Goal: Information Seeking & Learning: Learn about a topic

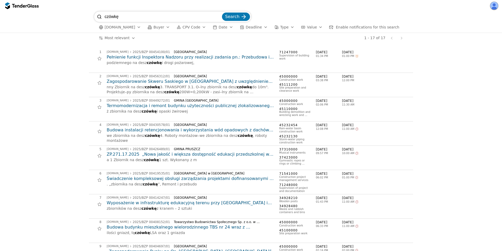
drag, startPoint x: 90, startPoint y: 14, endPoint x: 77, endPoint y: 12, distance: 13.3
click at [77, 12] on div "czówkę Search ezamowienia.gov.pl Buyer CPV Code Date Deadline Type Value Enable…" at bounding box center [251, 22] width 497 height 21
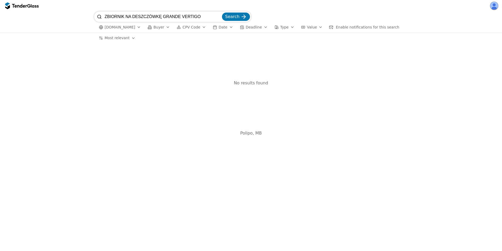
drag, startPoint x: 181, startPoint y: 17, endPoint x: 88, endPoint y: 4, distance: 93.4
click at [89, 4] on div "ZBIORNIK NA DESZCZÓWKĘ GRANDE VERTIGO Search ezamowienia.gov.pl Buyer CPV Code …" at bounding box center [251, 125] width 502 height 251
type input "VERTIGO"
click at [222, 13] on button "Search" at bounding box center [236, 17] width 28 height 8
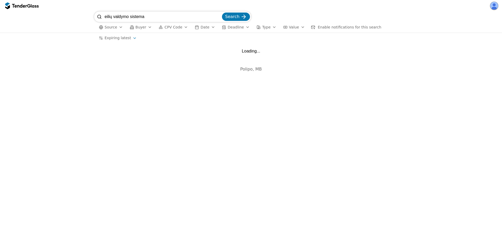
drag, startPoint x: 155, startPoint y: 18, endPoint x: 77, endPoint y: 13, distance: 78.3
click at [77, 13] on div "eilių valdymo sistema Search Source Buyer CPV Code Date Deadline Type Value Ena…" at bounding box center [251, 22] width 497 height 21
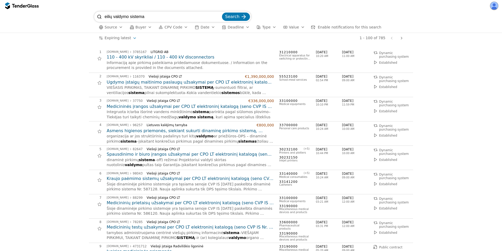
click at [154, 15] on input "eilių valdymo sistema" at bounding box center [163, 17] width 116 height 10
type input "eilių"
click at [222, 13] on button "Search" at bounding box center [236, 17] width 28 height 8
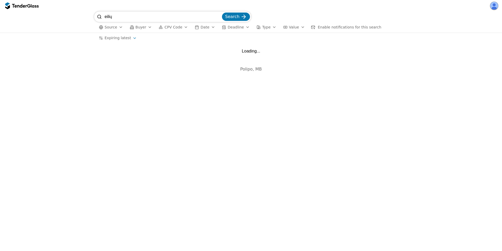
click at [126, 14] on input "eilių" at bounding box center [163, 17] width 116 height 10
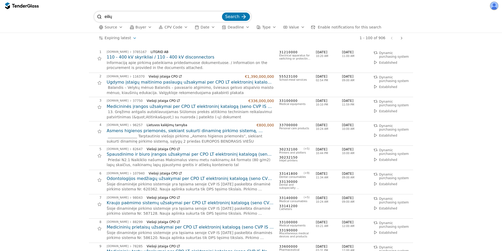
click at [128, 18] on input "eilių" at bounding box center [163, 17] width 116 height 10
type input "eilių"
click at [157, 56] on h2 "110 - 400 kV skyrikliai / 110 - 400 kV disconnectors" at bounding box center [190, 57] width 167 height 6
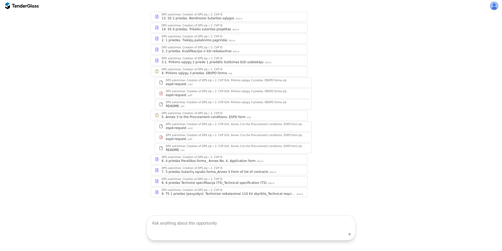
scroll to position [119, 0]
click at [216, 183] on div "8. 6 priedas Techninė specifikacija (TS)_Technical specification (TS)" at bounding box center [214, 182] width 105 height 4
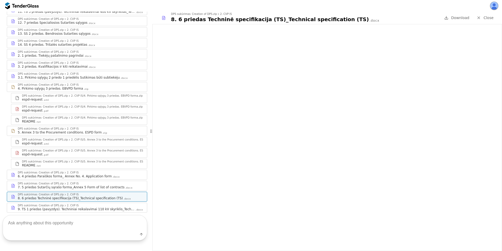
click at [36, 183] on div "DPS sukūrimas_Creation of DPS.zip" at bounding box center [41, 184] width 46 height 3
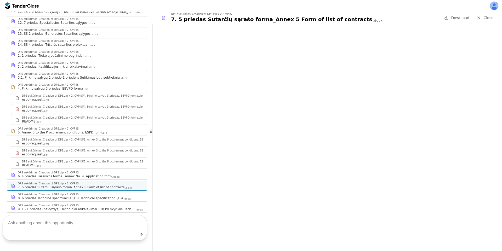
click at [39, 172] on div "DPS sukūrimas_Creation of DPS.zip" at bounding box center [41, 173] width 46 height 3
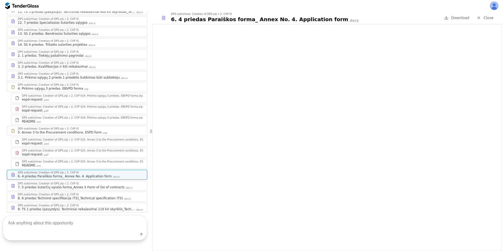
click at [52, 76] on div "3.1. Pirkimo sąlygų 2 priedo 1 priedėlis Sutikimas būti subtiekėju" at bounding box center [69, 78] width 102 height 4
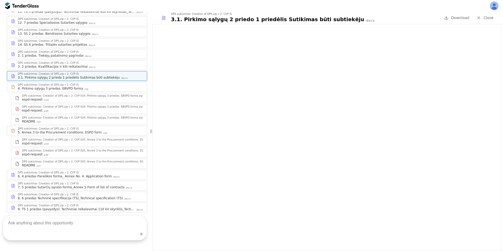
click at [68, 49] on link "DPS sukūrimas_Creation of DPS.zip 2. CVP IS 2. 1 priedas. Tiekėjų pašalinimo pa…" at bounding box center [77, 54] width 140 height 10
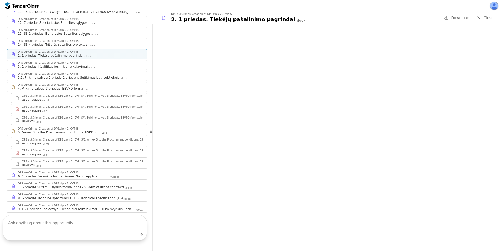
scroll to position [56, 0]
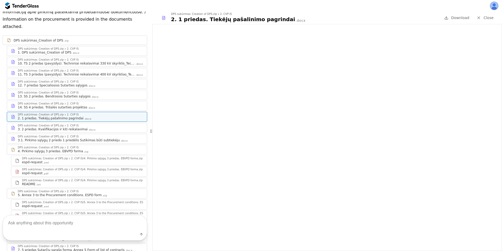
click at [71, 48] on div "2. CVP IS" at bounding box center [73, 49] width 12 height 3
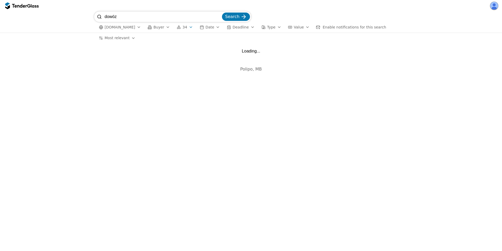
click at [113, 16] on input "dowóz" at bounding box center [163, 17] width 116 height 10
click at [114, 16] on input "dowóz" at bounding box center [163, 17] width 116 height 10
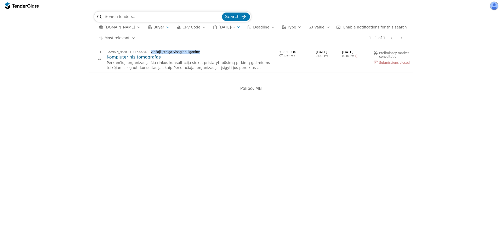
drag, startPoint x: 166, startPoint y: 53, endPoint x: 144, endPoint y: 52, distance: 22.0
click at [144, 52] on div "[DOMAIN_NAME] 1156684 Viešoji įstaiga Visagino ligoninė" at bounding box center [190, 52] width 167 height 4
copy div "Viešoji įstaiga Visagino ligoninė"
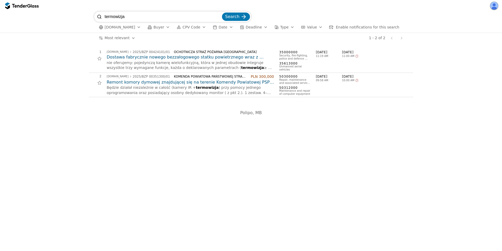
drag, startPoint x: 0, startPoint y: 0, endPoint x: 65, endPoint y: 13, distance: 66.1
click at [65, 13] on div "termowizja Search [DOMAIN_NAME] Buyer CPV Code Date Deadline Type Value Enable …" at bounding box center [251, 22] width 497 height 21
click at [136, 15] on input "termowizja" at bounding box center [163, 17] width 116 height 10
